Goal: Navigation & Orientation: Find specific page/section

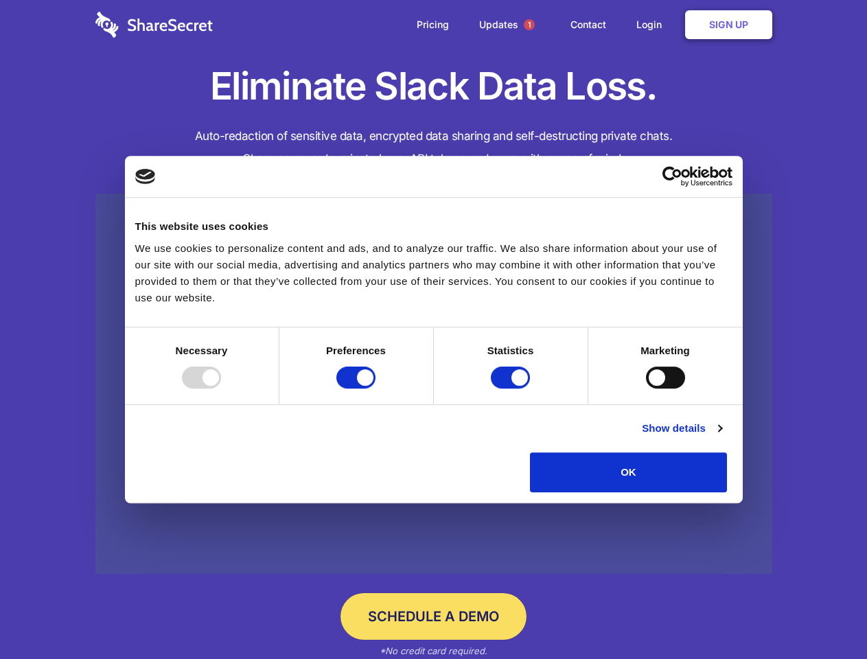
click at [221, 388] on div at bounding box center [201, 378] width 39 height 22
click at [375, 388] on input "Preferences" at bounding box center [355, 378] width 39 height 22
checkbox input "false"
click at [512, 388] on input "Statistics" at bounding box center [510, 378] width 39 height 22
checkbox input "false"
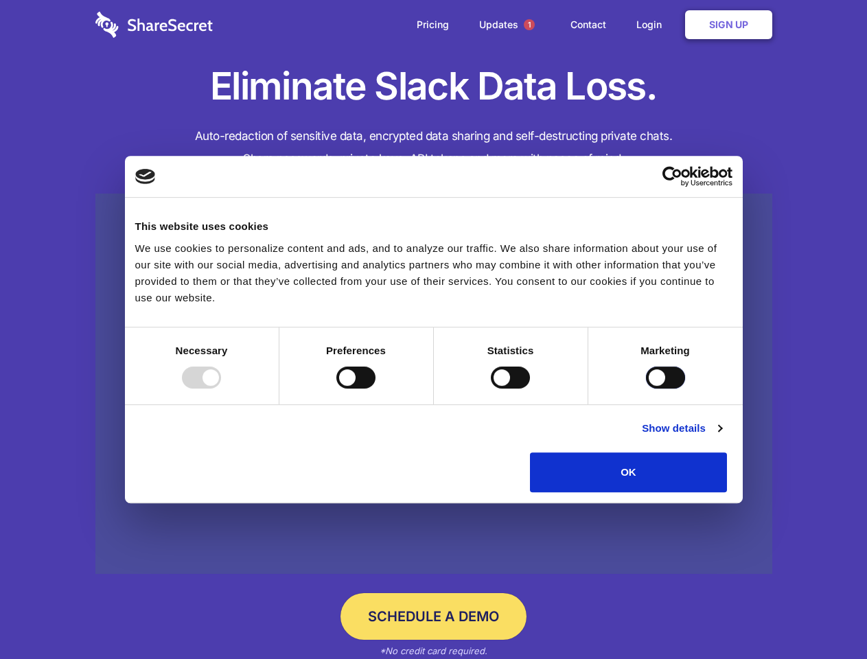
click at [646, 388] on input "Marketing" at bounding box center [665, 378] width 39 height 22
checkbox input "true"
click at [721, 437] on link "Show details" at bounding box center [682, 428] width 80 height 16
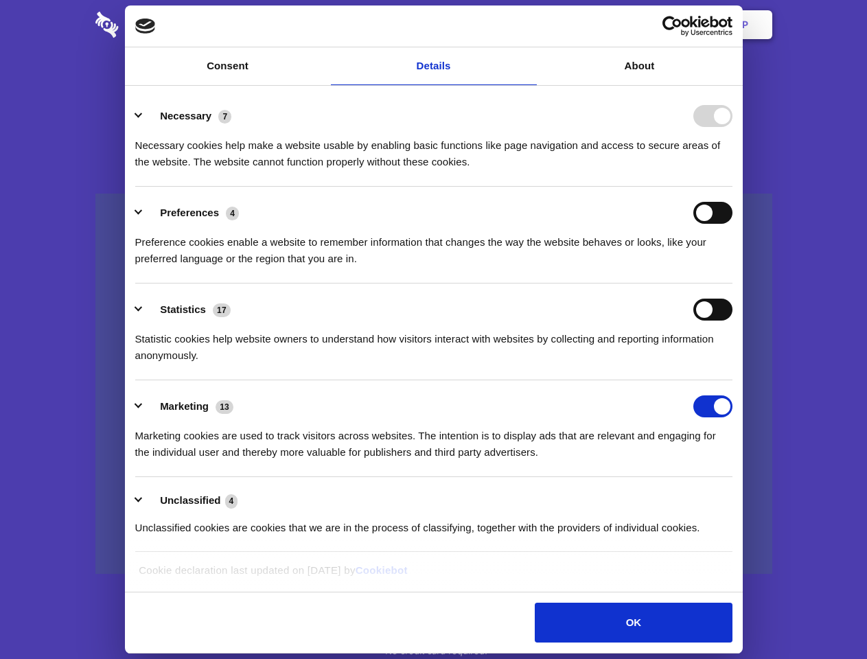
click at [732, 187] on li "Necessary 7 Necessary cookies help make a website usable by enabling basic func…" at bounding box center [433, 138] width 597 height 97
click at [529, 25] on span "1" at bounding box center [529, 24] width 11 height 11
